Goal: Task Accomplishment & Management: Use online tool/utility

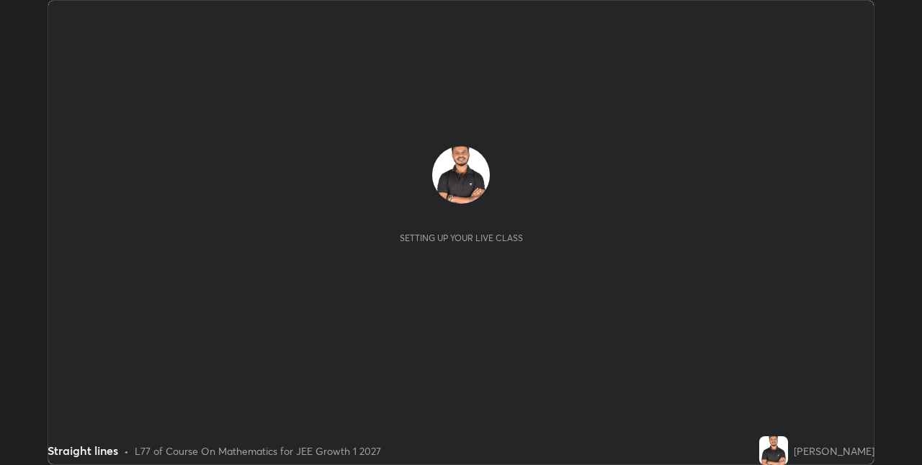
scroll to position [465, 922]
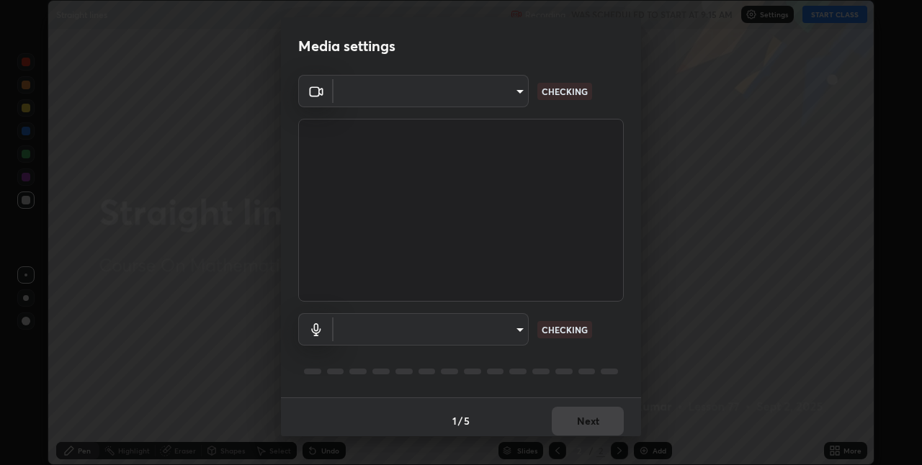
click at [514, 331] on body "Erase all Straight lines Recording WAS SCHEDULED TO START AT 9:15 AM Settings S…" at bounding box center [461, 232] width 922 height 465
type input "e74ca63ae388f954bfaf6653c56e5440299f2e2585bfa252c10ec08d26b876d3"
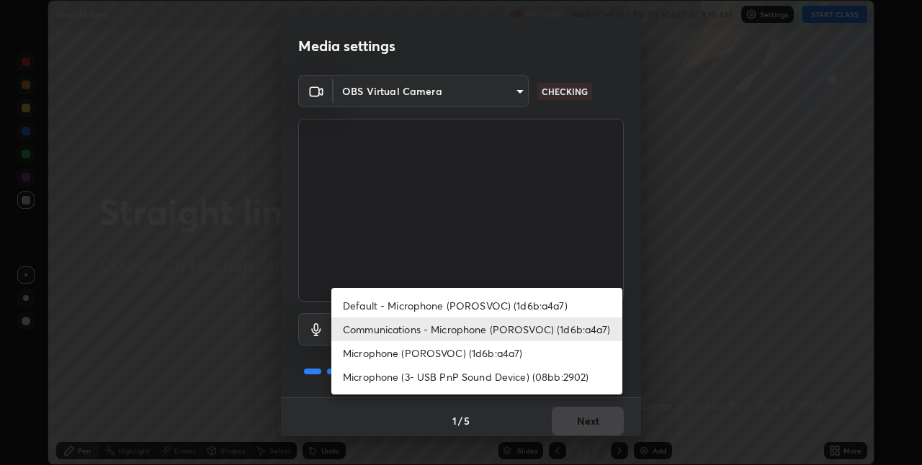
click at [490, 344] on li "Microphone (POROSVOC) (1d6b:a4a7)" at bounding box center [476, 354] width 291 height 24
type input "51338c274007944a547c9746a403431a27cae0aca4cc66c03bab15eed39bd07c"
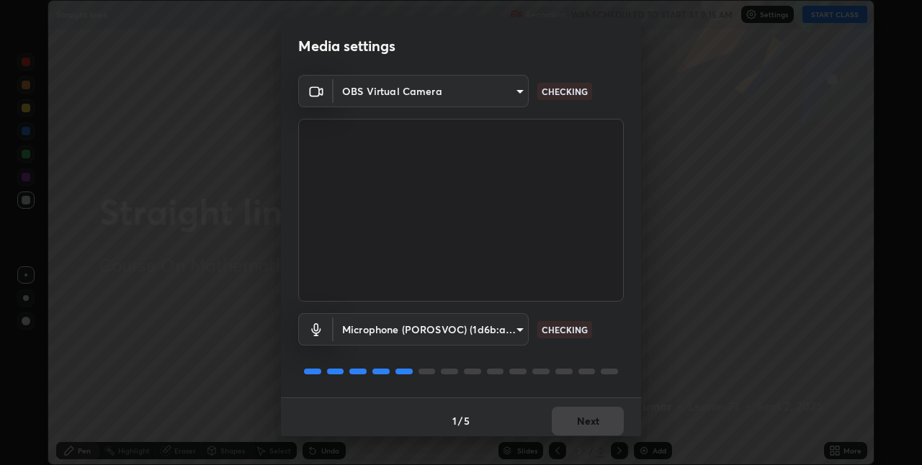
scroll to position [7, 0]
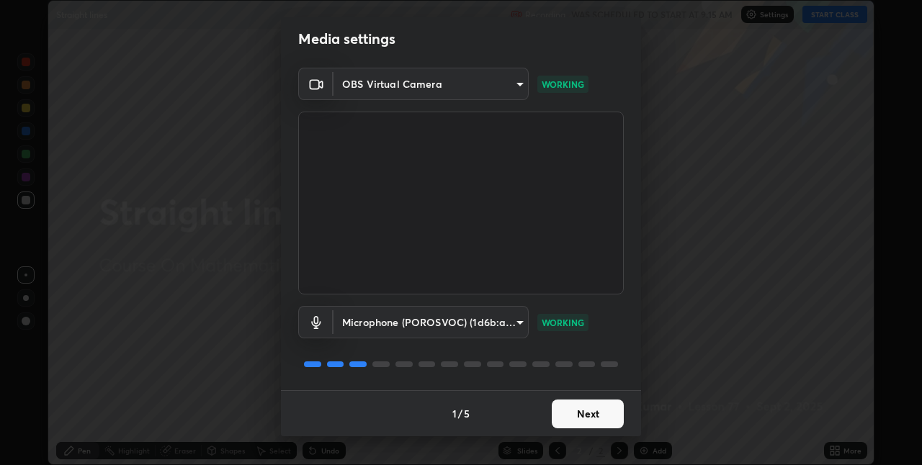
click at [588, 410] on button "Next" at bounding box center [588, 414] width 72 height 29
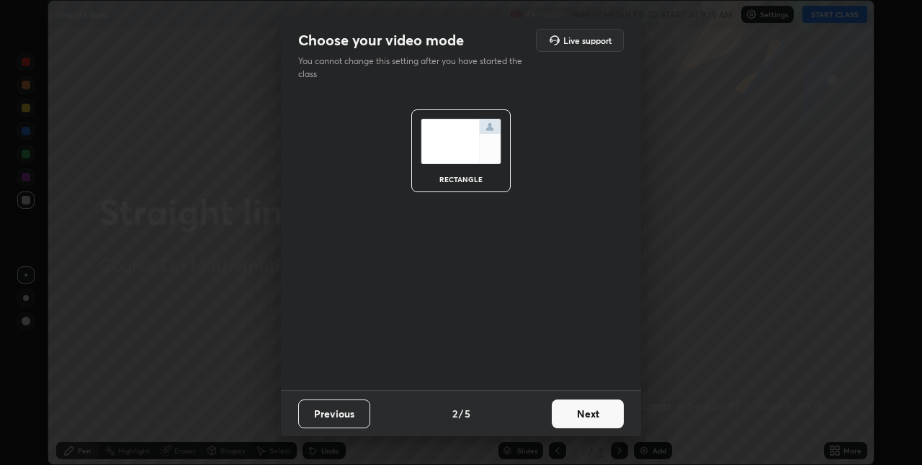
click at [592, 417] on button "Next" at bounding box center [588, 414] width 72 height 29
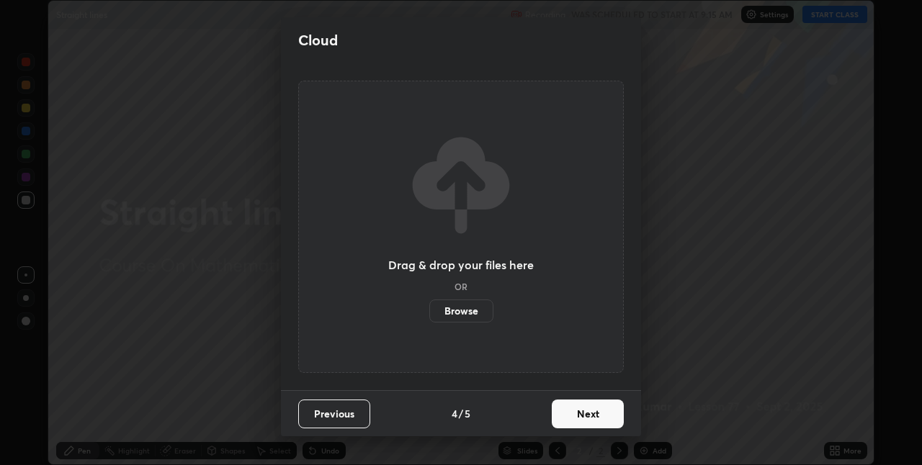
click at [602, 418] on button "Next" at bounding box center [588, 414] width 72 height 29
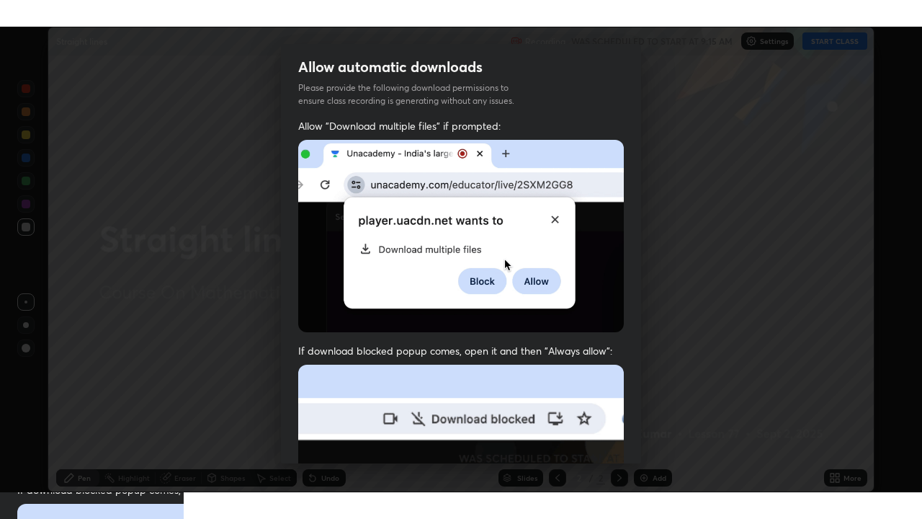
scroll to position [301, 0]
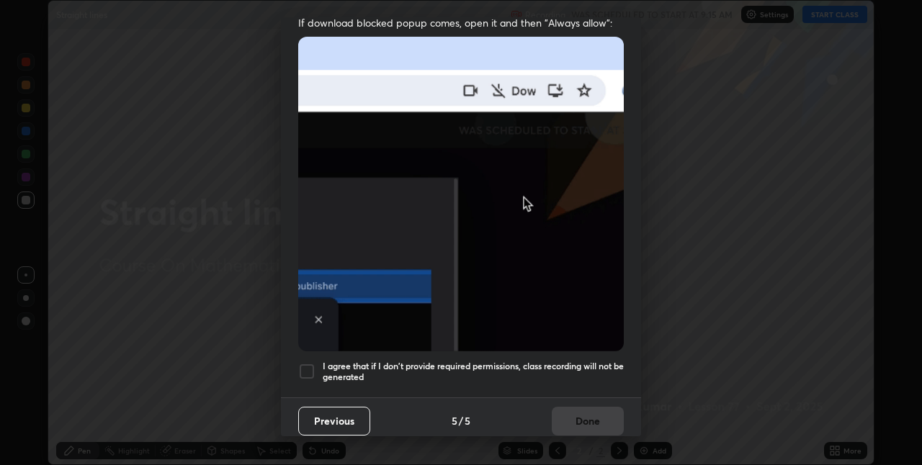
click at [594, 363] on h5 "I agree that if I don't provide required permissions, class recording will not …" at bounding box center [473, 372] width 301 height 22
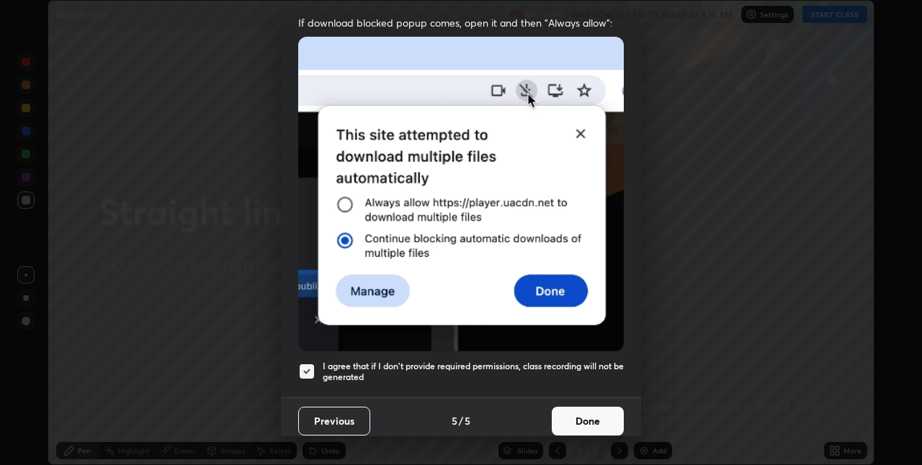
click at [598, 416] on button "Done" at bounding box center [588, 421] width 72 height 29
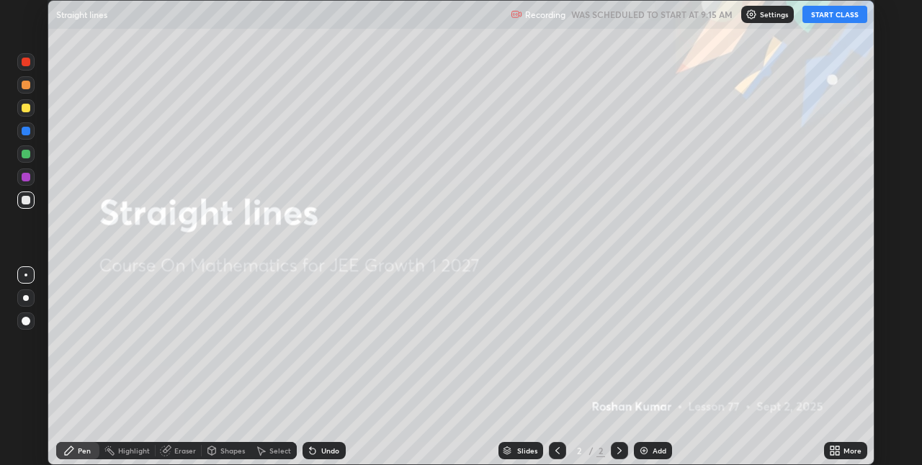
click at [832, 448] on icon at bounding box center [833, 449] width 4 height 4
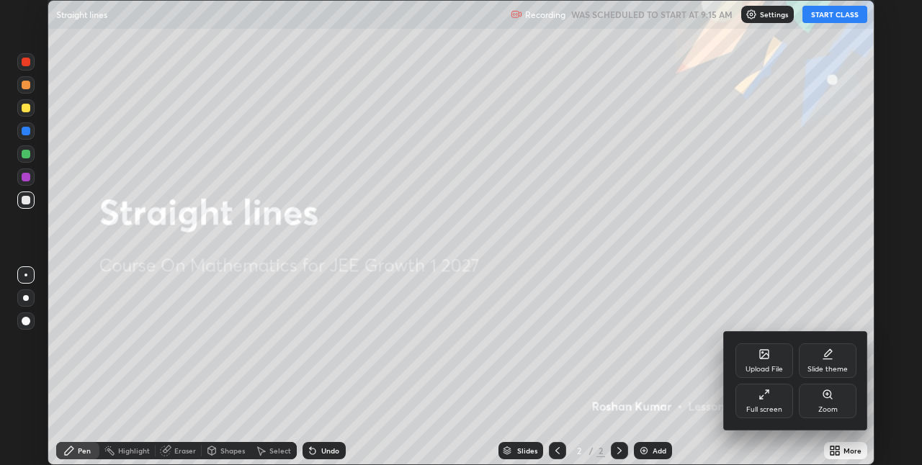
click at [773, 403] on div "Full screen" at bounding box center [765, 401] width 58 height 35
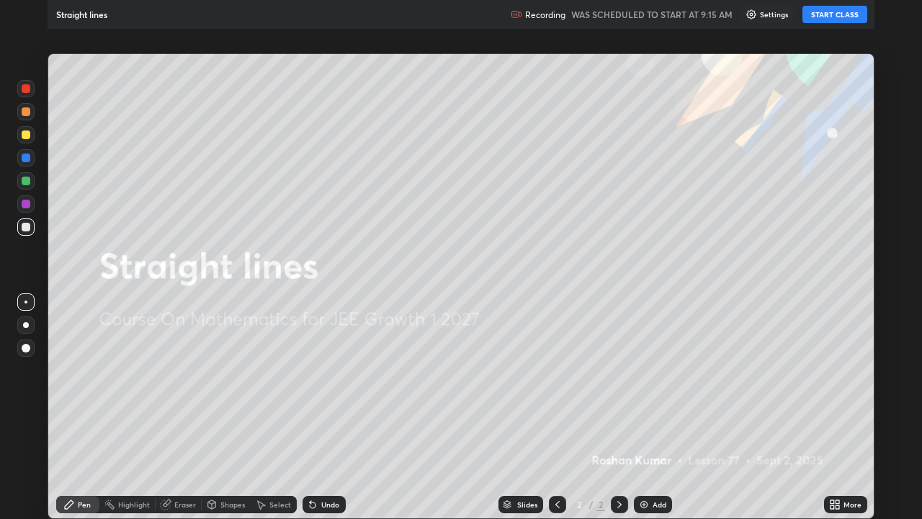
scroll to position [519, 922]
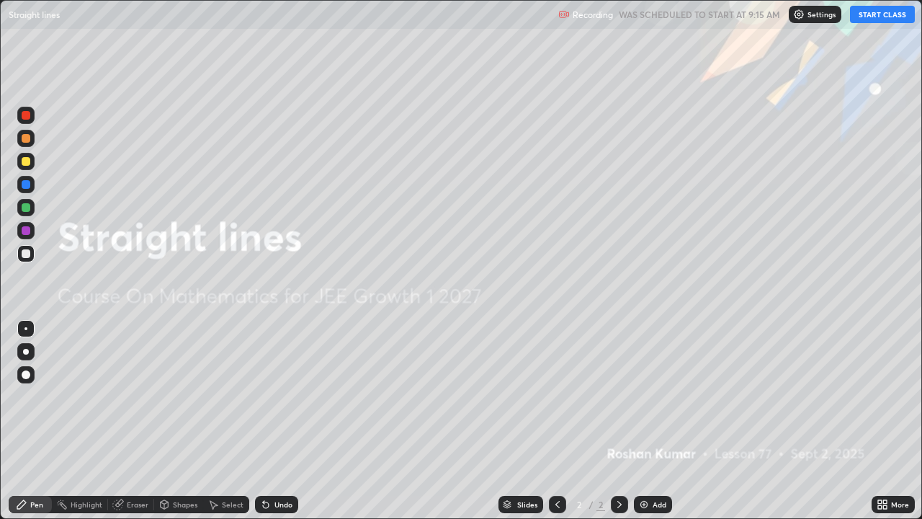
click at [868, 16] on button "START CLASS" at bounding box center [882, 14] width 65 height 17
click at [641, 465] on img at bounding box center [644, 505] width 12 height 12
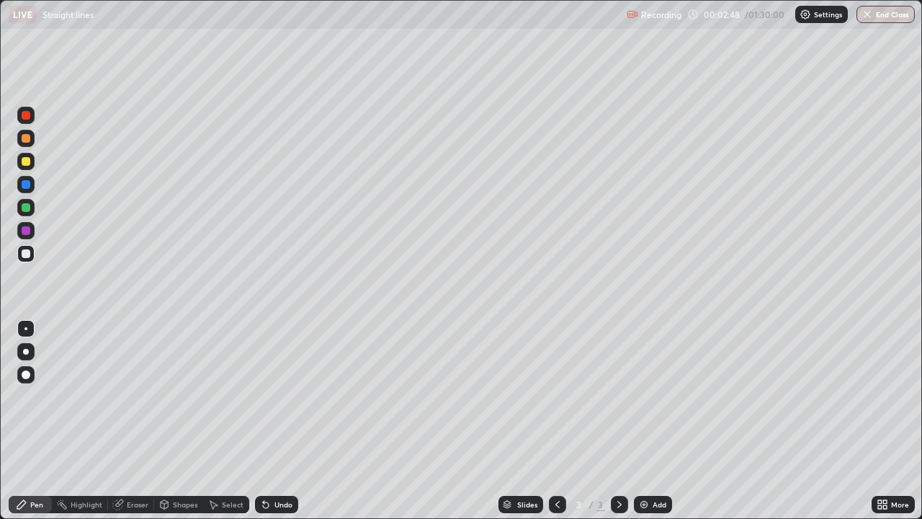
click at [27, 370] on div at bounding box center [26, 374] width 9 height 9
click at [27, 160] on div at bounding box center [26, 161] width 9 height 9
click at [27, 209] on div at bounding box center [26, 207] width 9 height 9
click at [25, 230] on div at bounding box center [26, 230] width 9 height 9
click at [25, 254] on div at bounding box center [26, 253] width 9 height 9
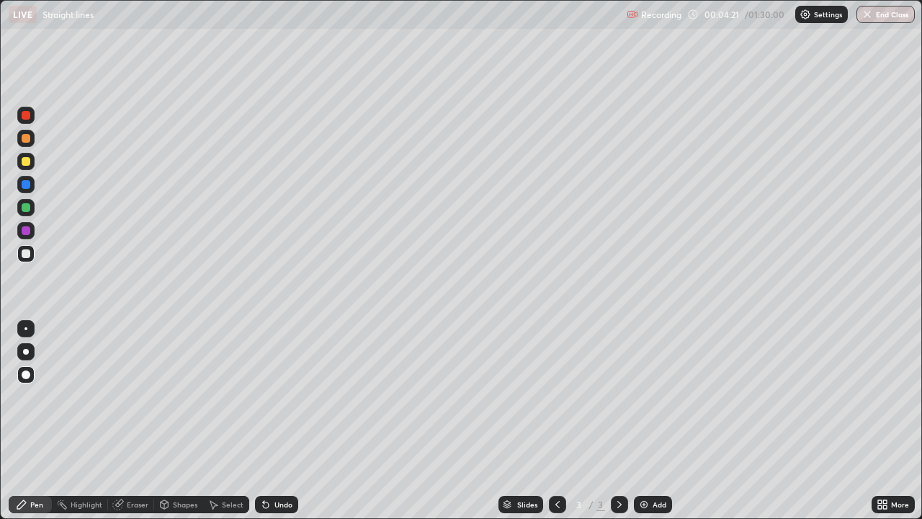
click at [24, 208] on div at bounding box center [26, 207] width 9 height 9
click at [26, 232] on div at bounding box center [26, 230] width 9 height 9
click at [640, 465] on img at bounding box center [644, 505] width 12 height 12
click at [26, 163] on div at bounding box center [26, 161] width 9 height 9
click at [29, 205] on div at bounding box center [26, 207] width 9 height 9
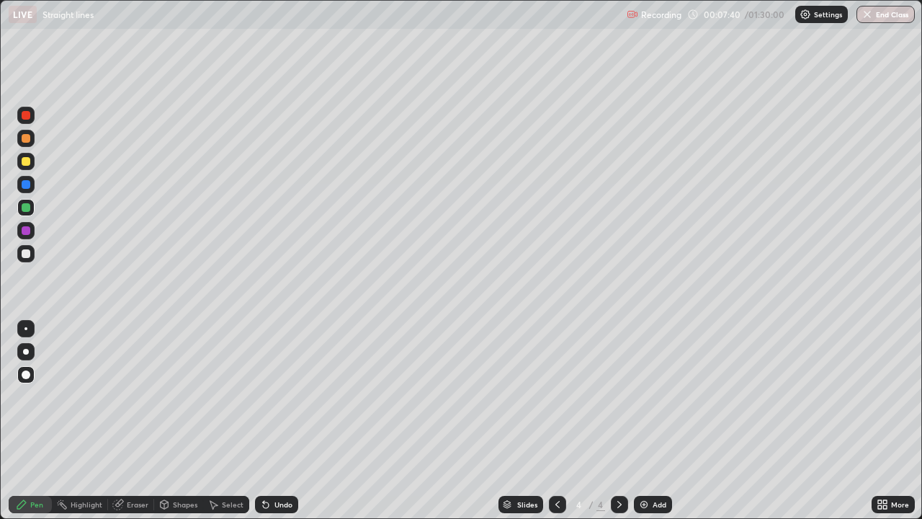
click at [24, 230] on div at bounding box center [26, 230] width 9 height 9
click at [24, 252] on div at bounding box center [26, 253] width 9 height 9
click at [25, 183] on div at bounding box center [26, 184] width 9 height 9
click at [644, 465] on img at bounding box center [644, 505] width 12 height 12
click at [27, 254] on div at bounding box center [26, 253] width 9 height 9
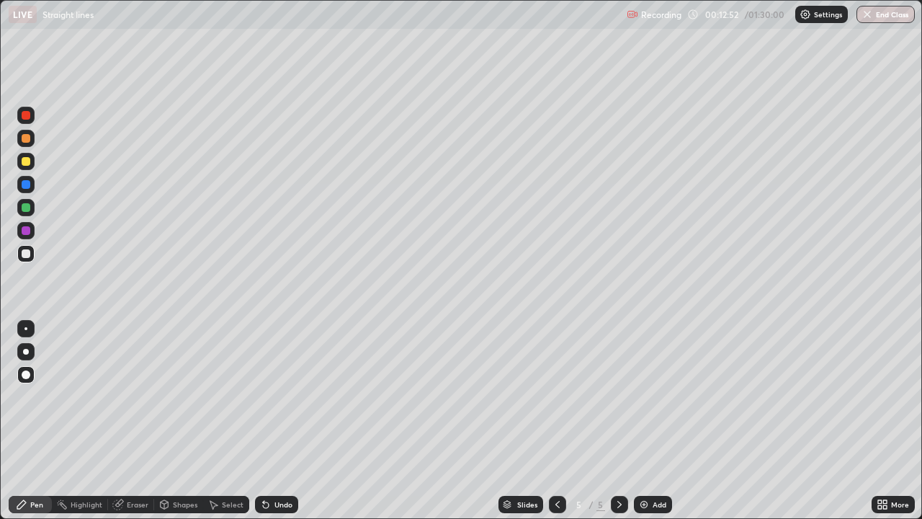
click at [26, 162] on div at bounding box center [26, 161] width 9 height 9
click at [24, 184] on div at bounding box center [26, 184] width 9 height 9
click at [25, 232] on div at bounding box center [26, 230] width 9 height 9
click at [24, 253] on div at bounding box center [26, 253] width 9 height 9
click at [22, 207] on div at bounding box center [26, 207] width 9 height 9
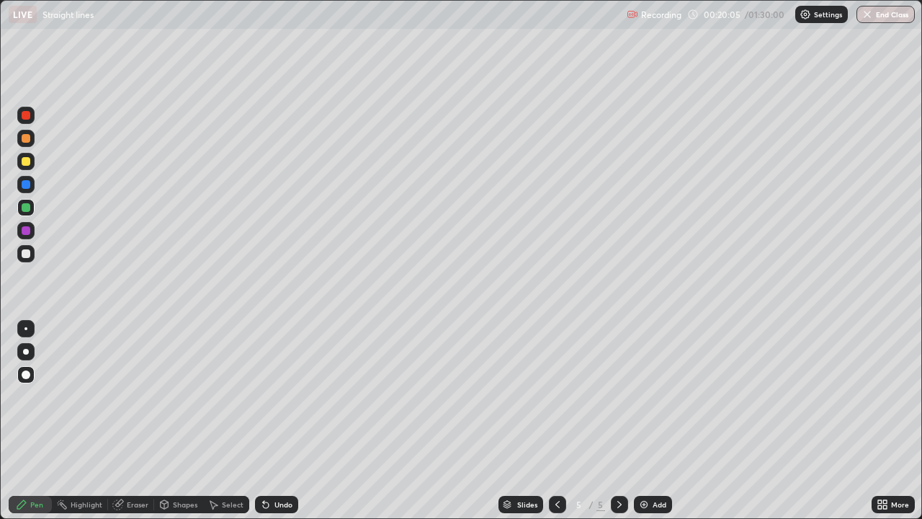
click at [27, 254] on div at bounding box center [26, 253] width 9 height 9
click at [26, 162] on div at bounding box center [26, 161] width 9 height 9
click at [26, 233] on div at bounding box center [26, 230] width 9 height 9
